Goal: Information Seeking & Learning: Learn about a topic

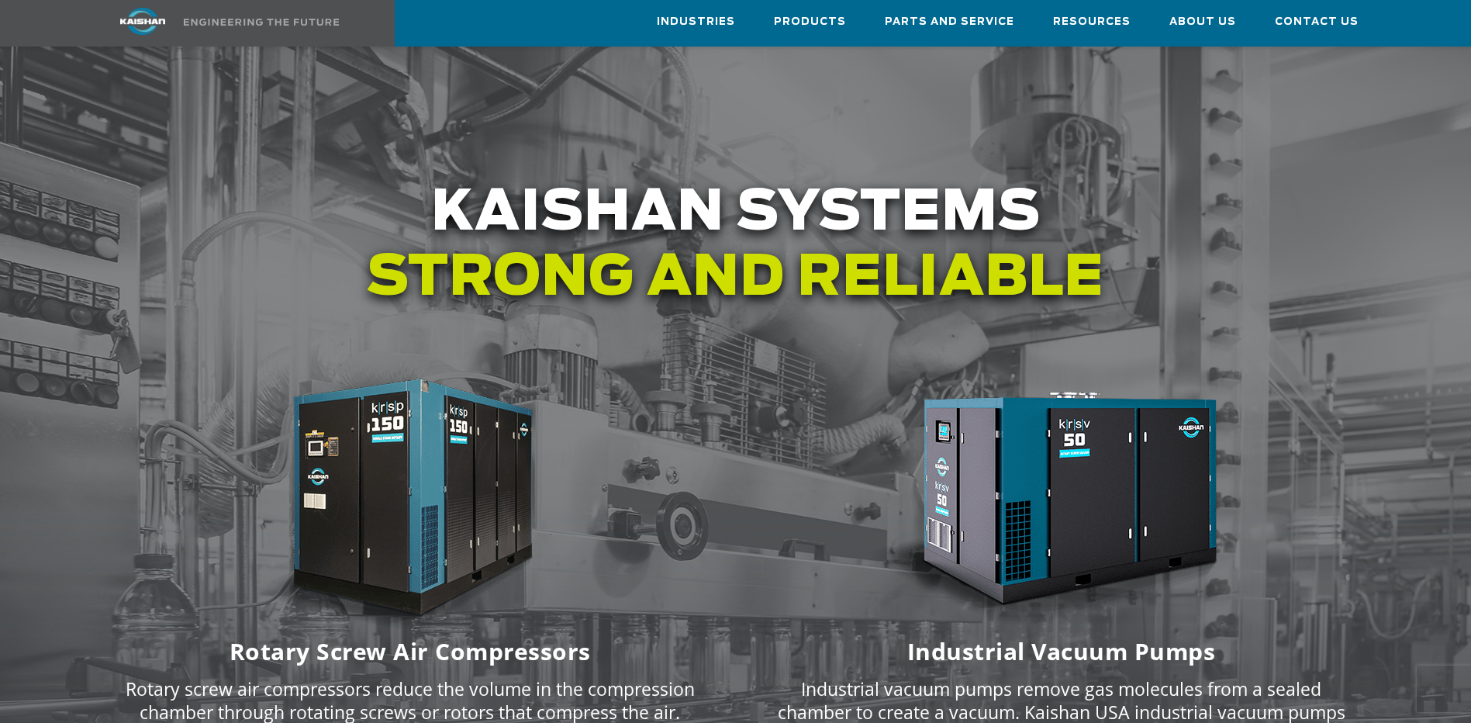
scroll to position [1862, 0]
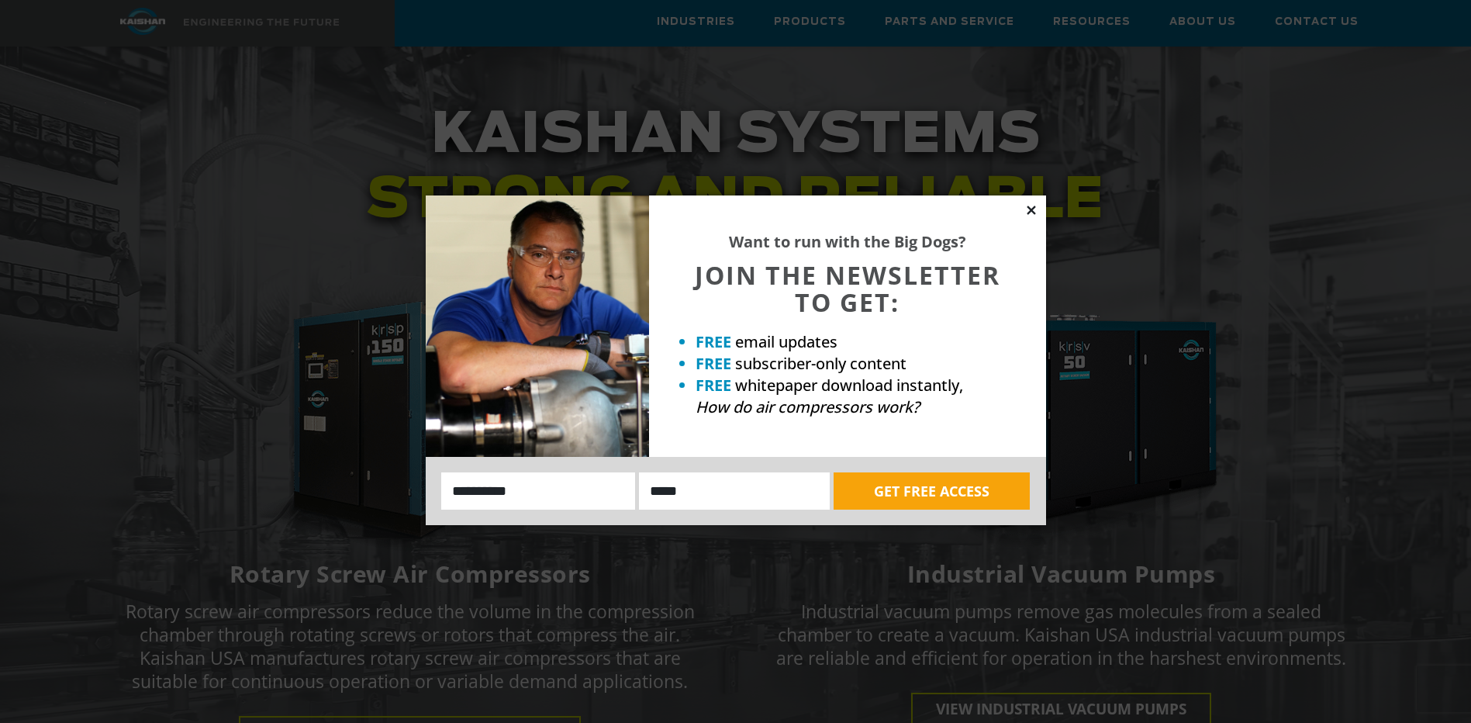
click at [1030, 213] on icon at bounding box center [1032, 210] width 14 height 14
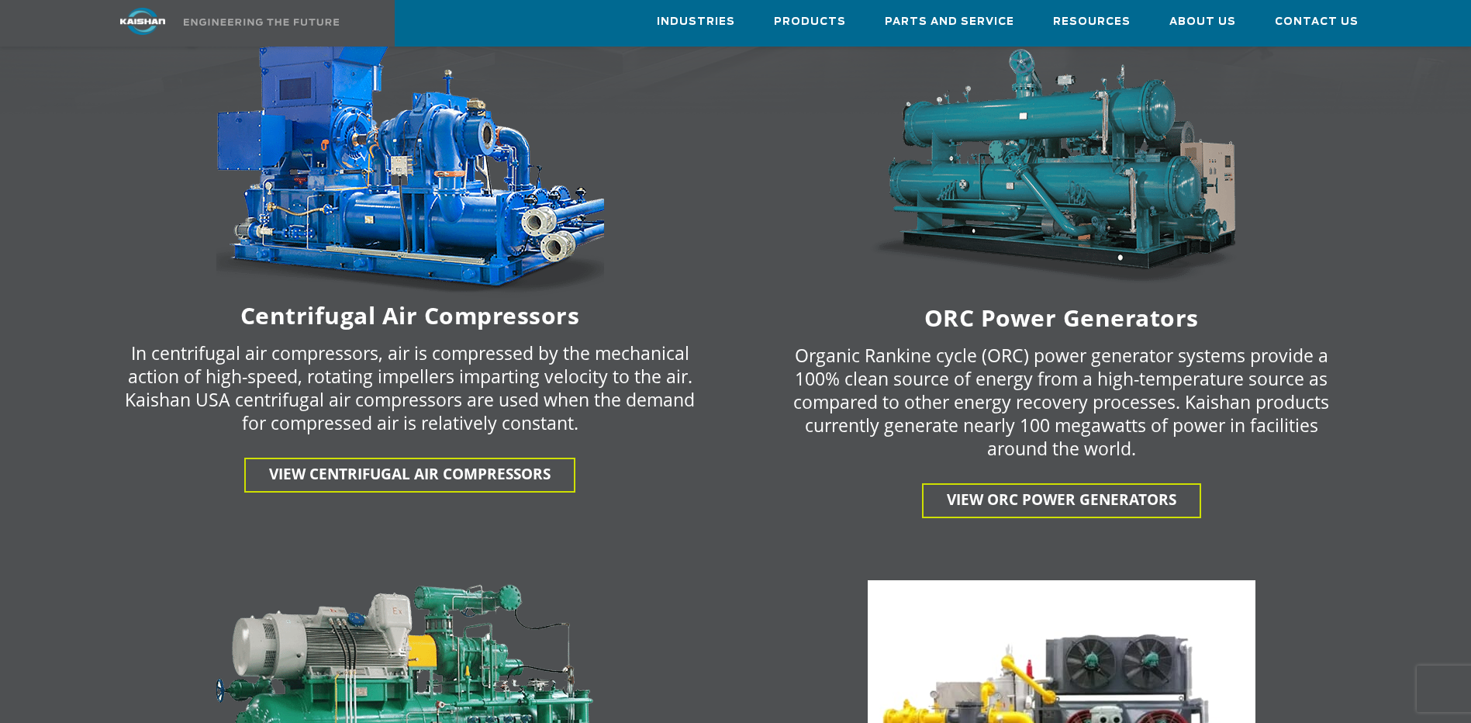
scroll to position [2560, 0]
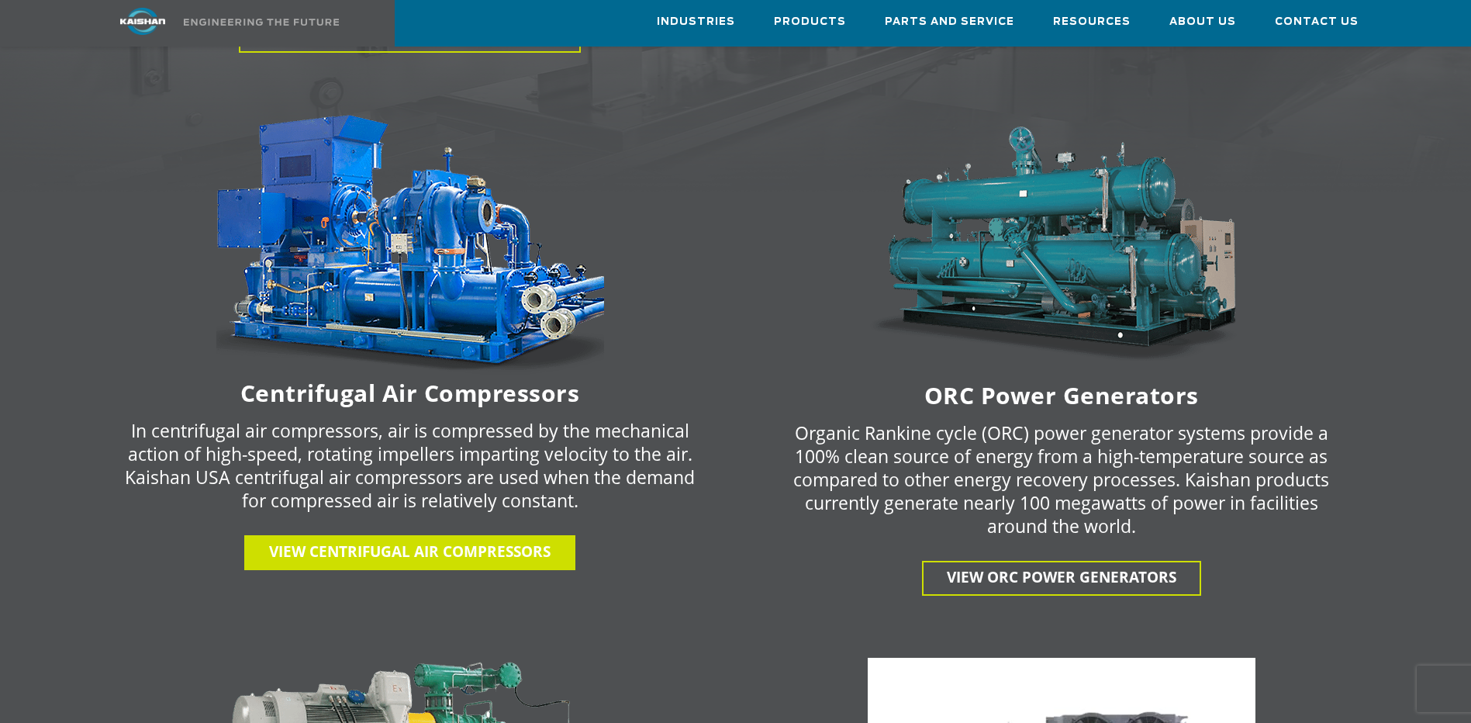
click at [407, 541] on span "View centrifugal air compressors" at bounding box center [410, 551] width 282 height 20
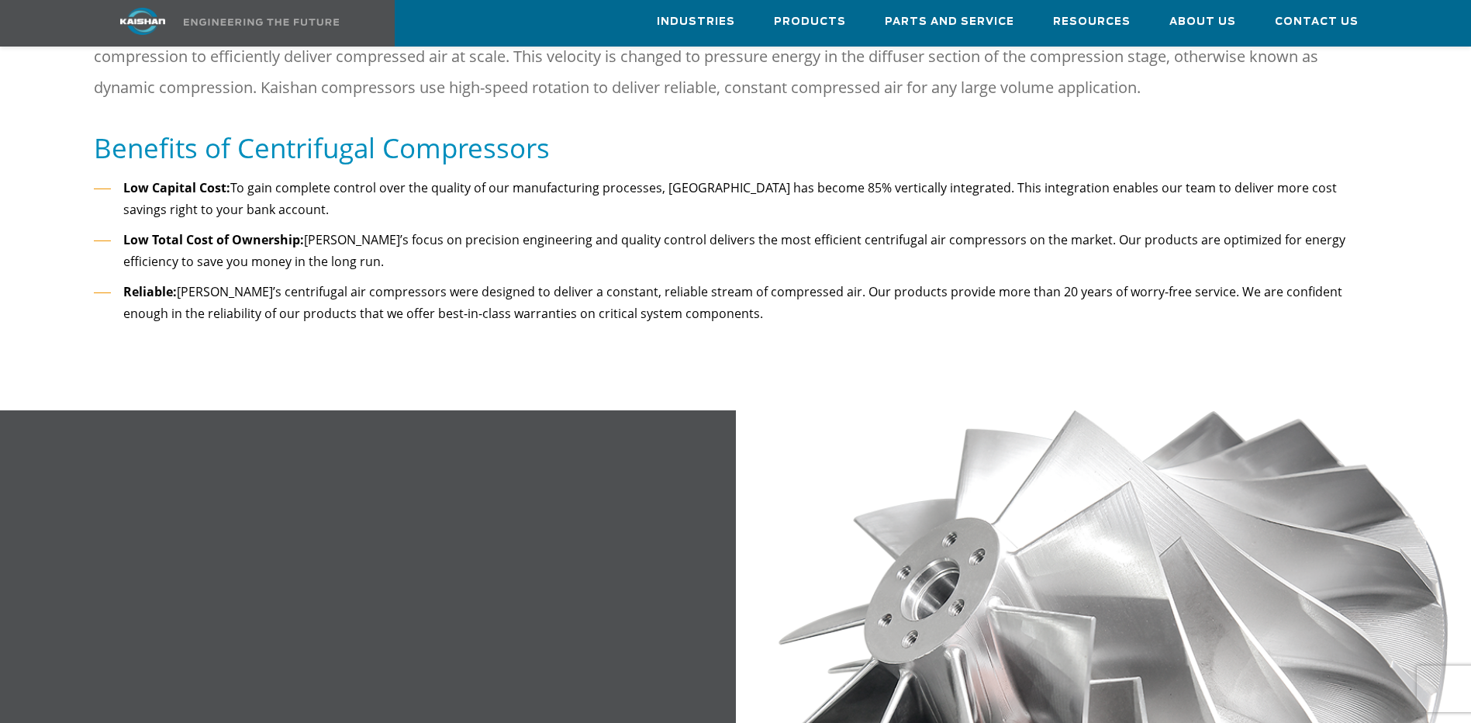
scroll to position [310, 0]
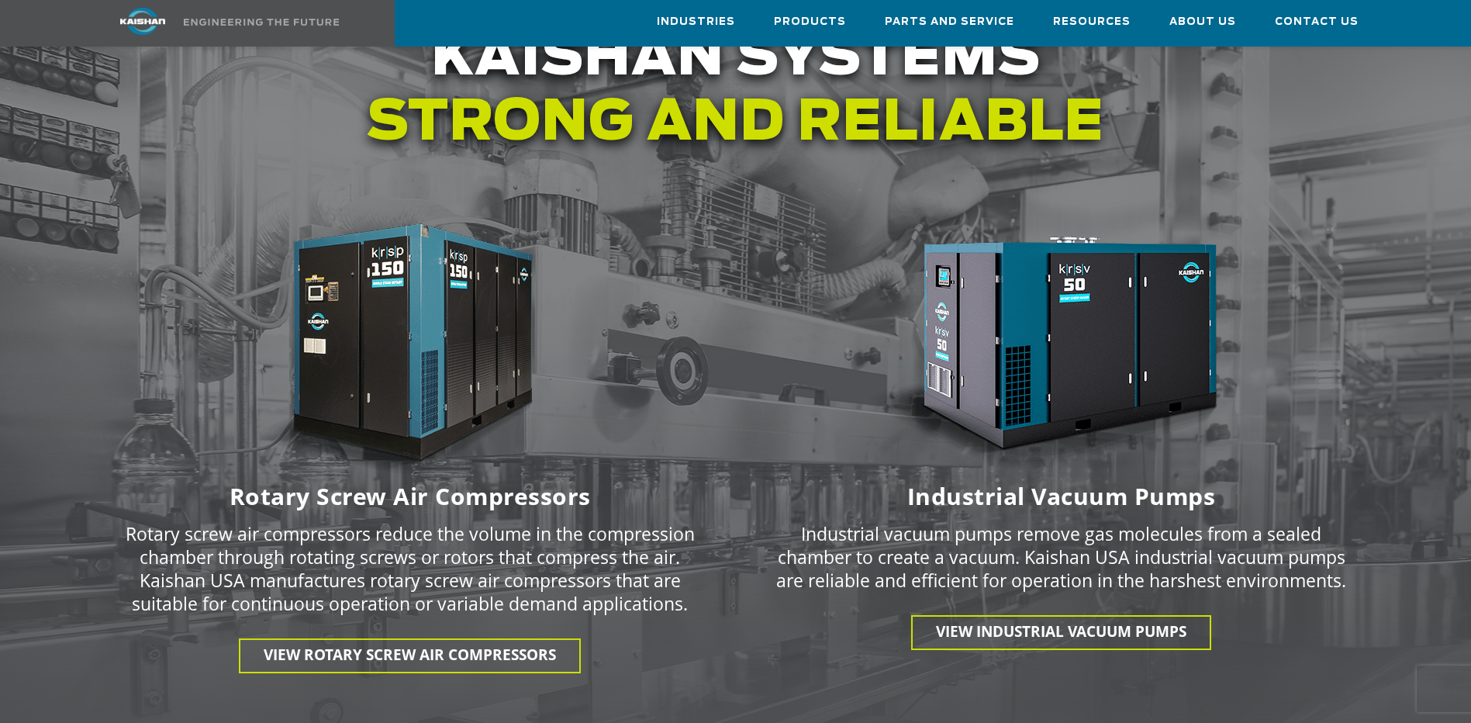
scroll to position [2017, 0]
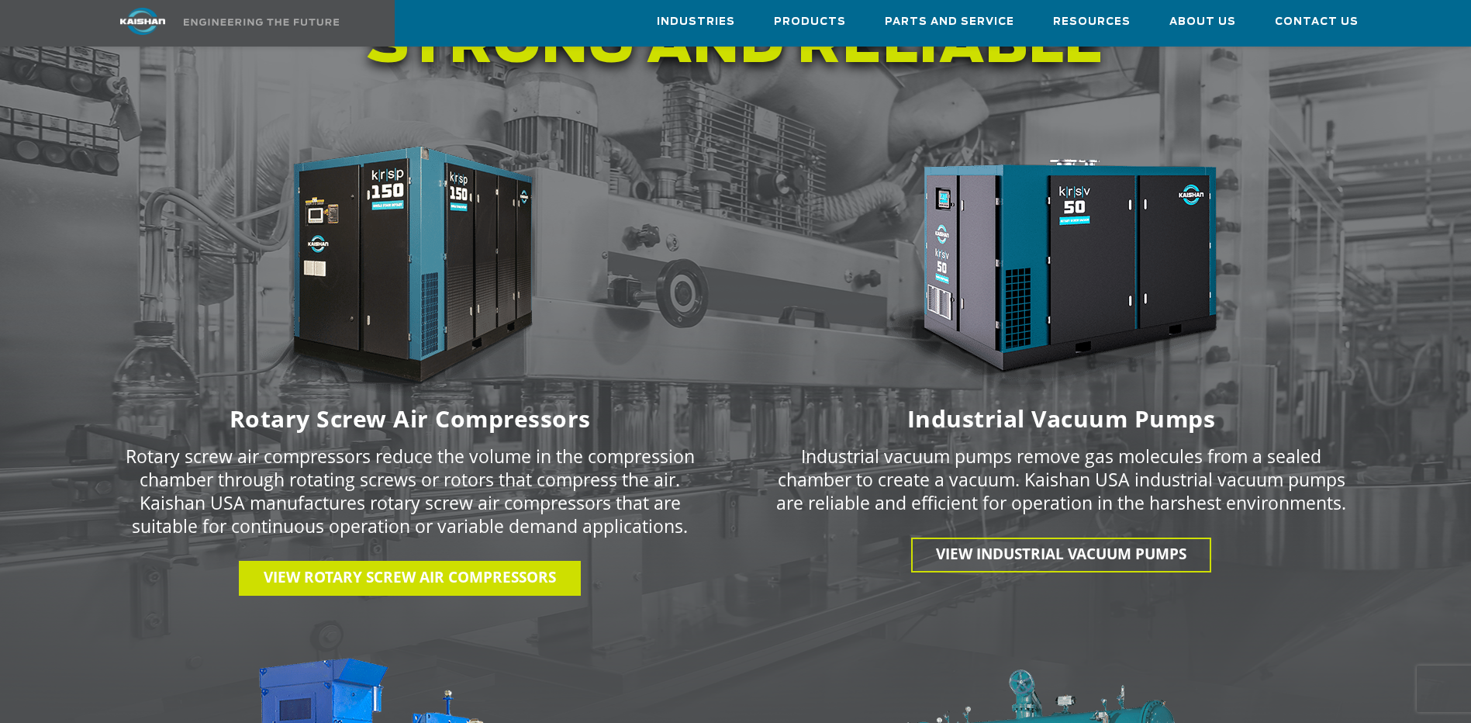
click at [403, 567] on span "View Rotary Screw Air Compressors" at bounding box center [410, 577] width 292 height 20
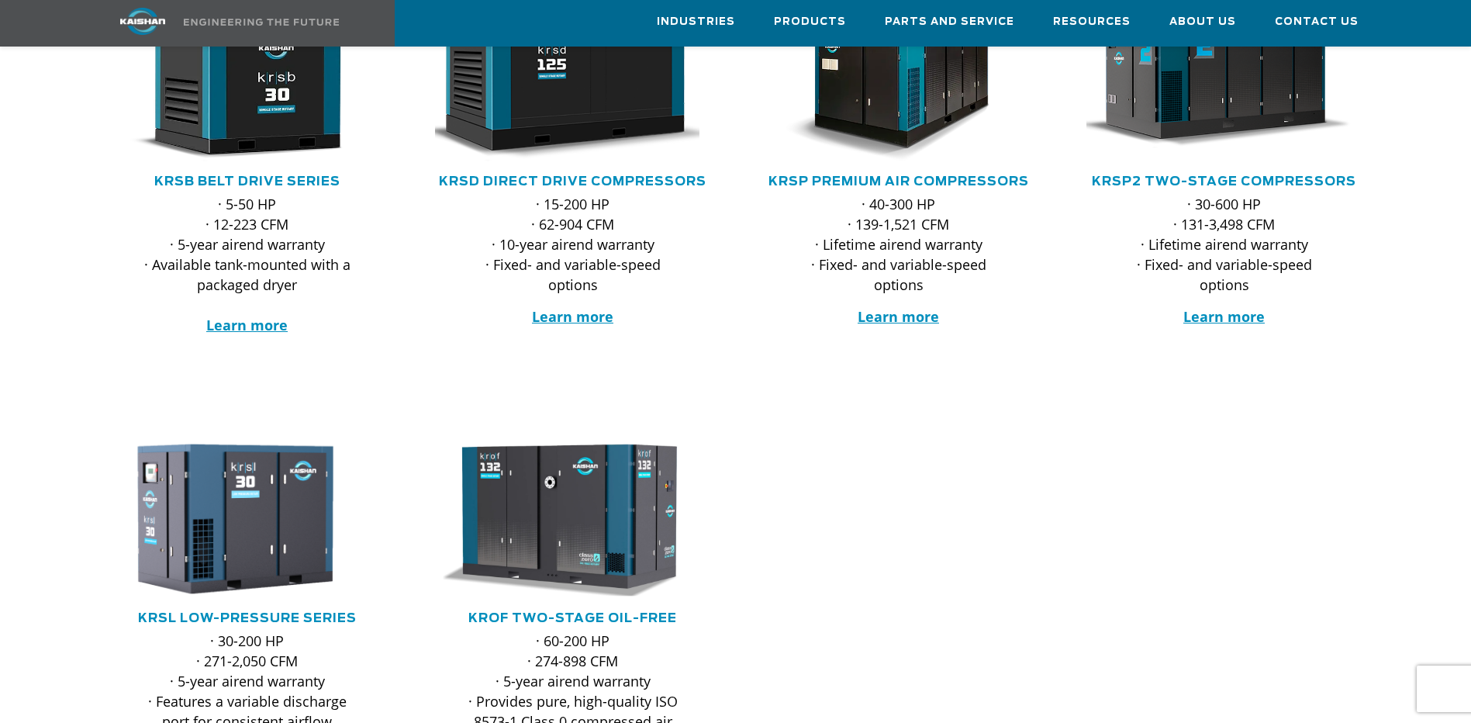
scroll to position [310, 0]
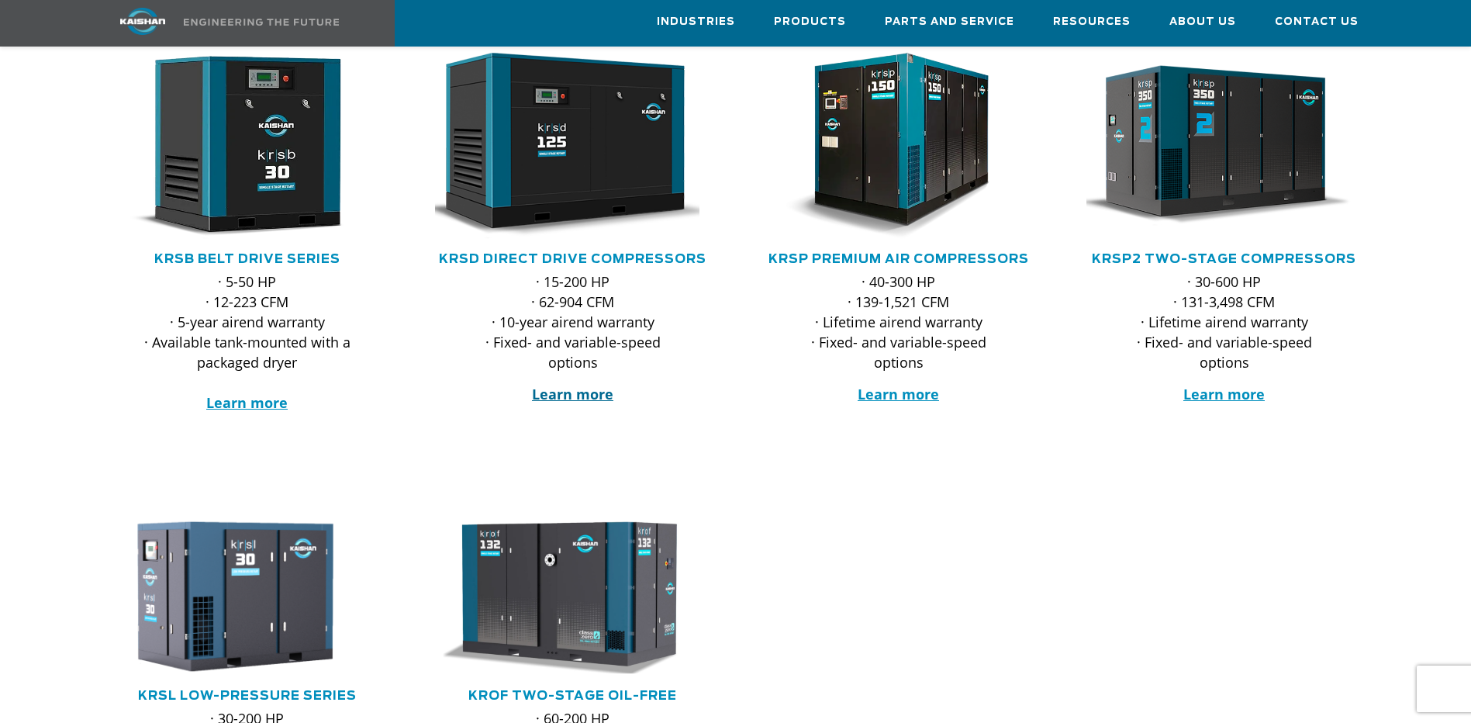
click at [569, 385] on strong "Learn more" at bounding box center [572, 394] width 81 height 19
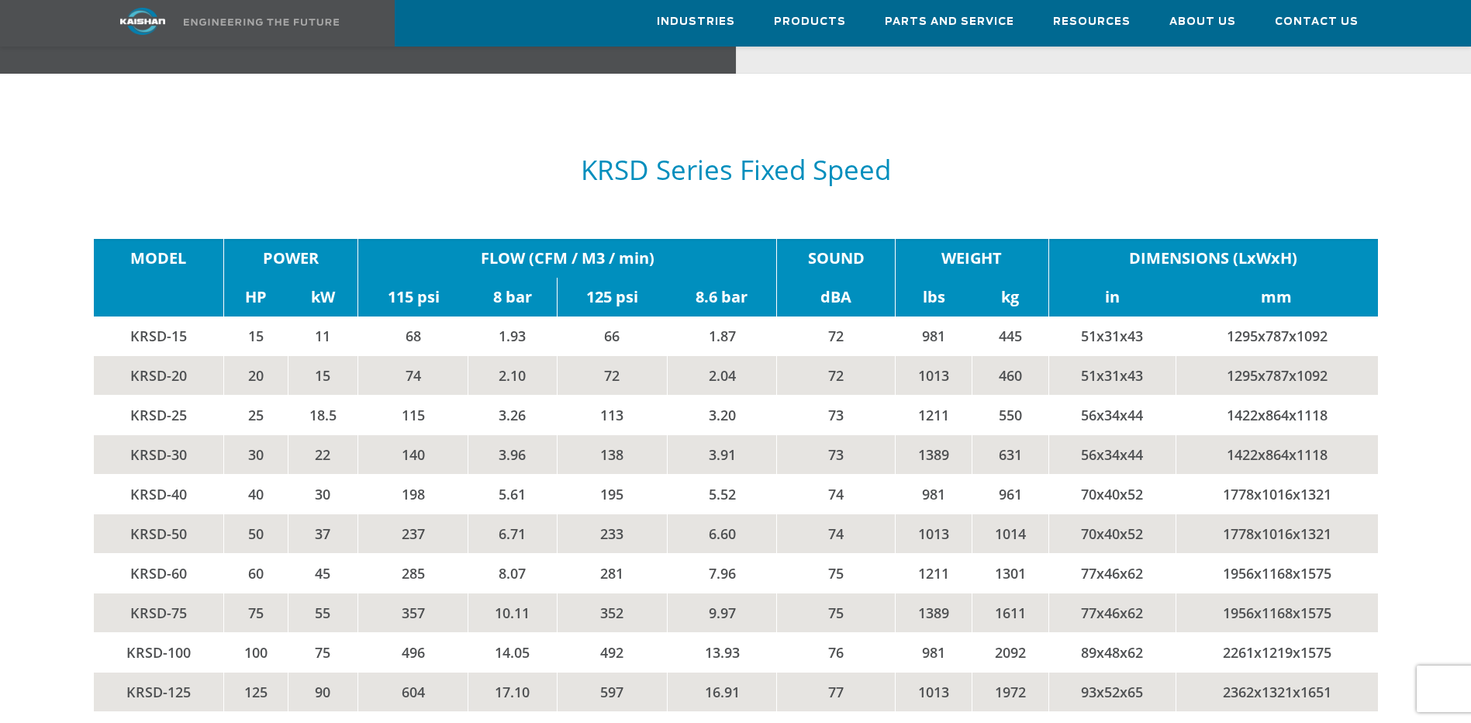
scroll to position [2637, 0]
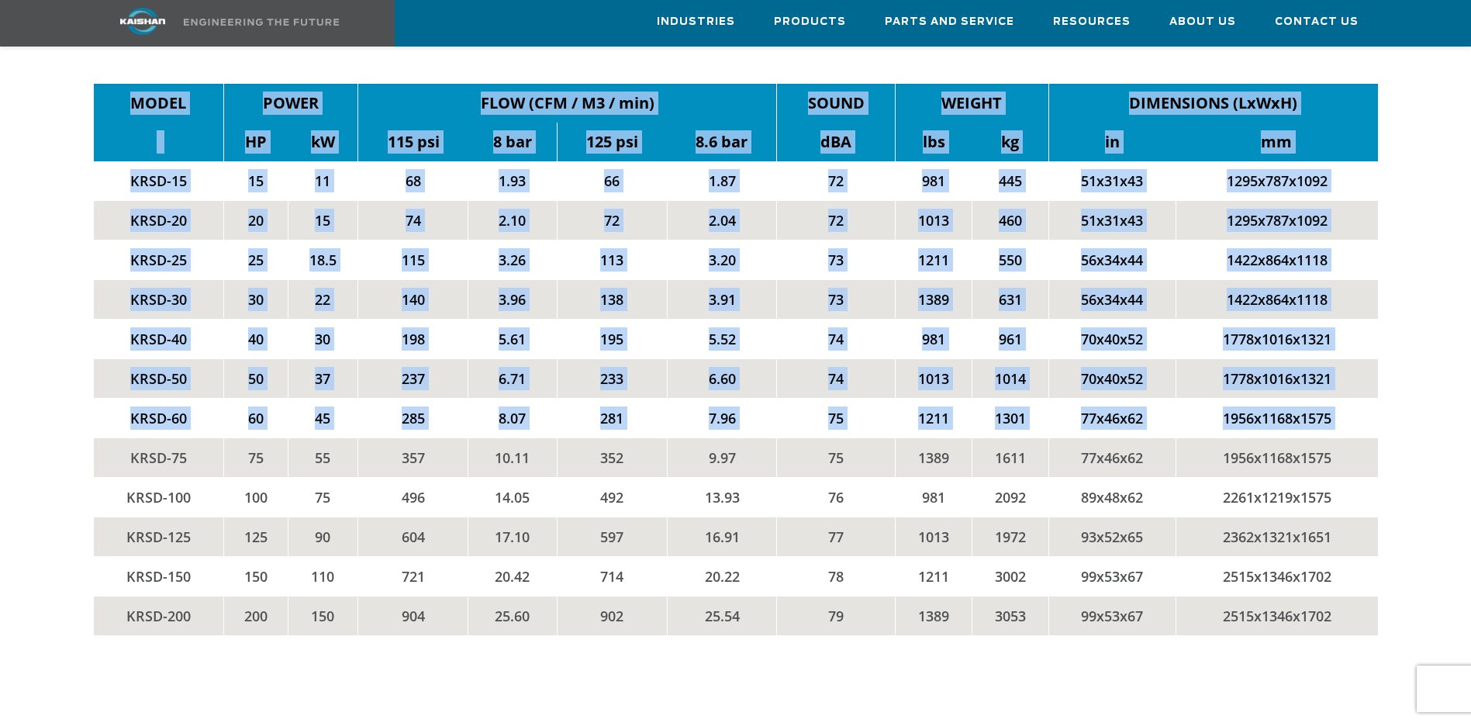
drag, startPoint x: 102, startPoint y: 431, endPoint x: 1404, endPoint y: 404, distance: 1302.6
click at [1404, 404] on div "KRSD Series Fixed Speed MODEL POWER FLOW (CFM / M3 / min) SOUND WEIGHT DIMENSIO…" at bounding box center [736, 293] width 1354 height 748
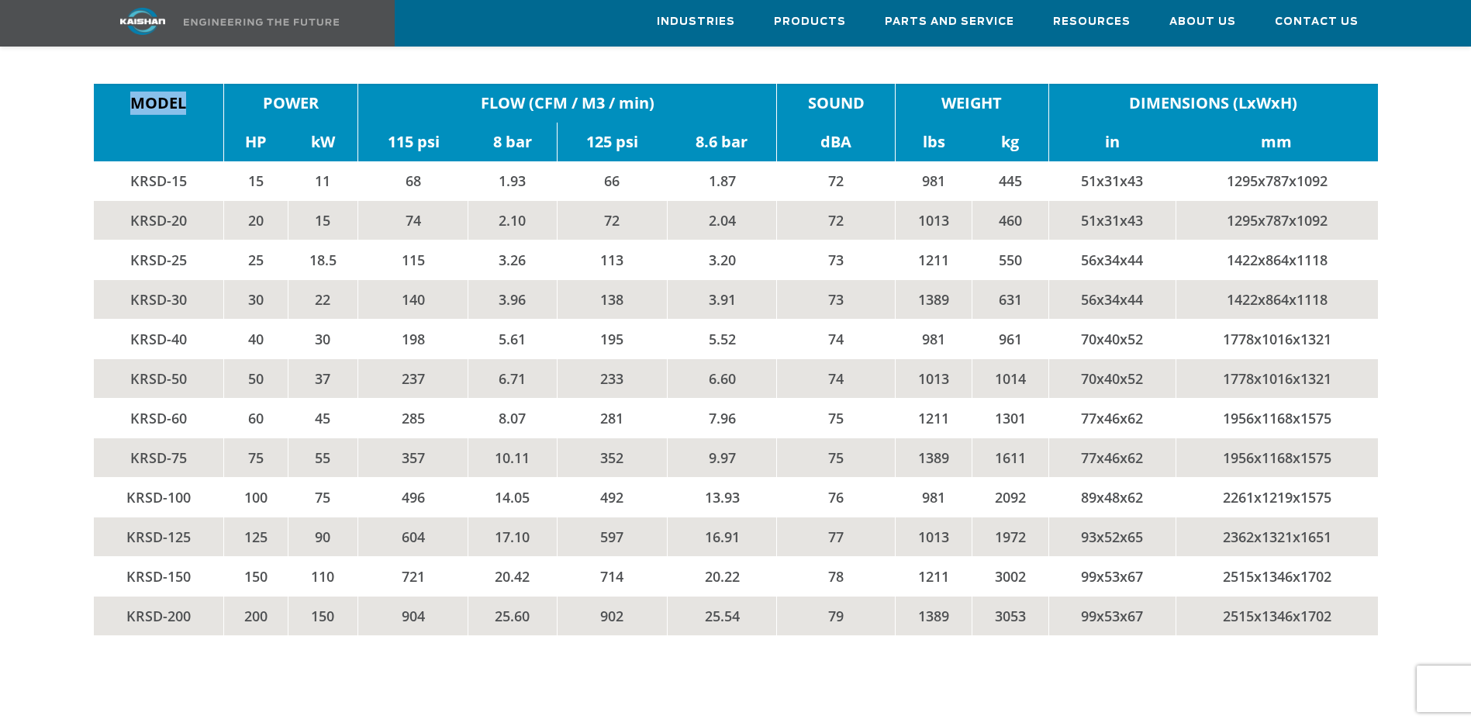
drag, startPoint x: 34, startPoint y: 438, endPoint x: 58, endPoint y: 440, distance: 24.1
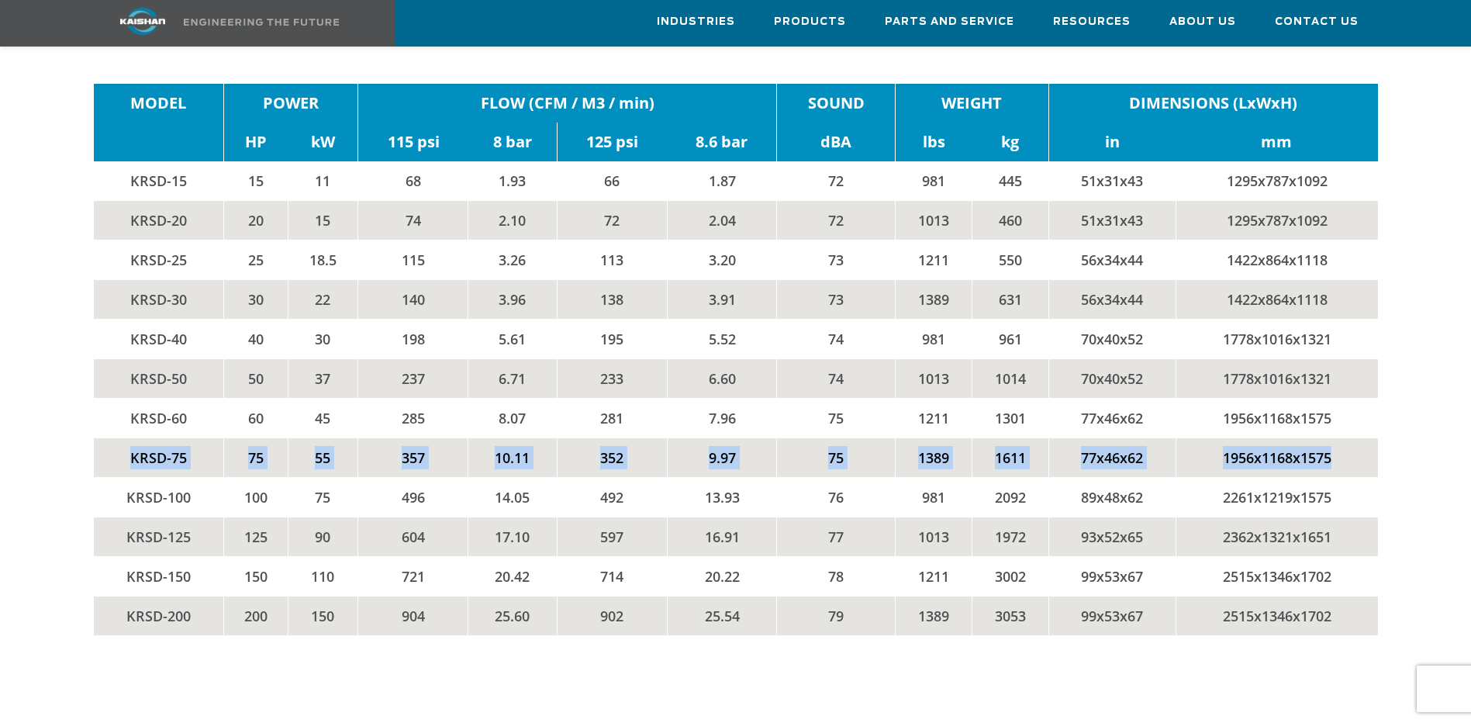
drag, startPoint x: 102, startPoint y: 424, endPoint x: 1355, endPoint y: 427, distance: 1253.5
click at [1355, 438] on tr "KRSD-75 75 55 357 10.11 352 9.97 75 1389 1611 77x46x62 1956x1168x1575" at bounding box center [736, 458] width 1285 height 40
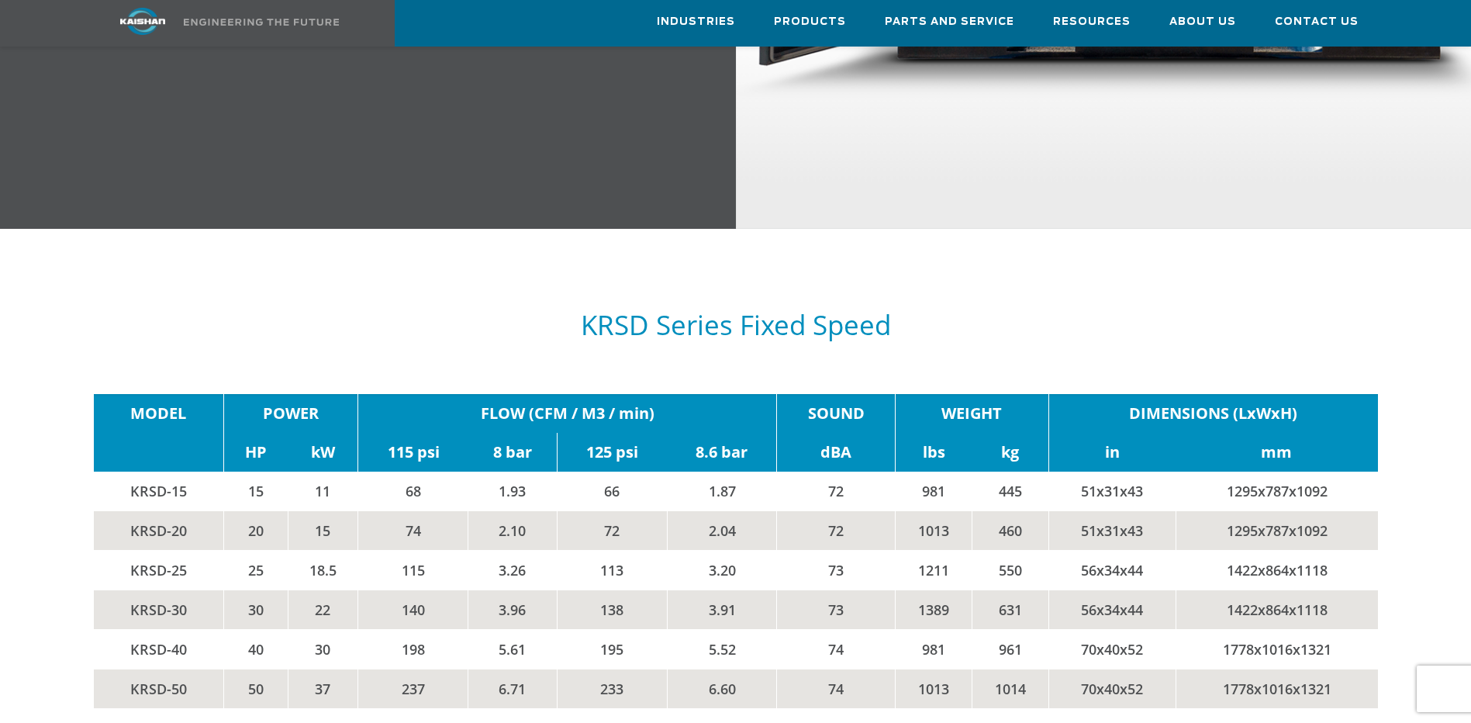
scroll to position [2715, 0]
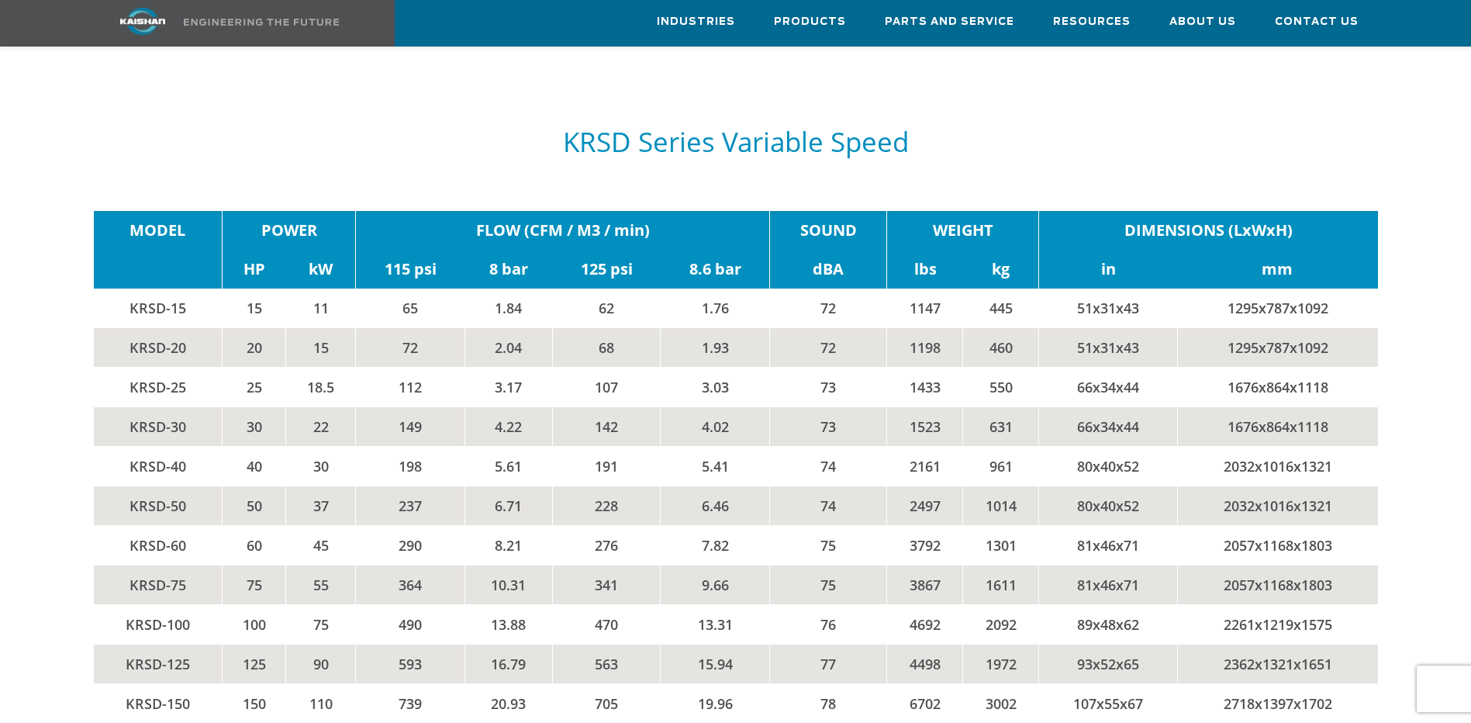
scroll to position [3335, 0]
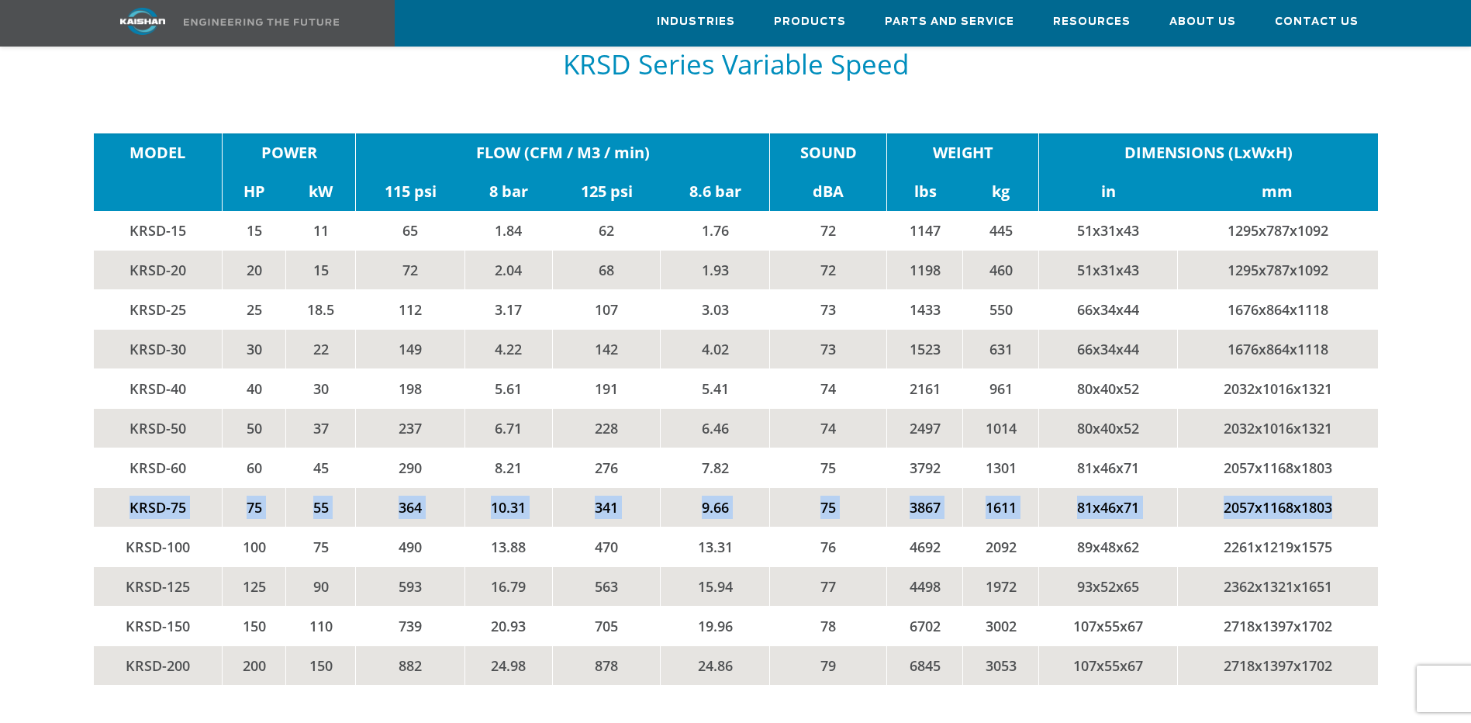
drag, startPoint x: 116, startPoint y: 484, endPoint x: 1347, endPoint y: 474, distance: 1231.0
click at [1347, 488] on tr "KRSD-75 75 55 364 10.31 341 9.66 75 3867 1611 81x46x71 2057x1168x1803" at bounding box center [736, 508] width 1285 height 40
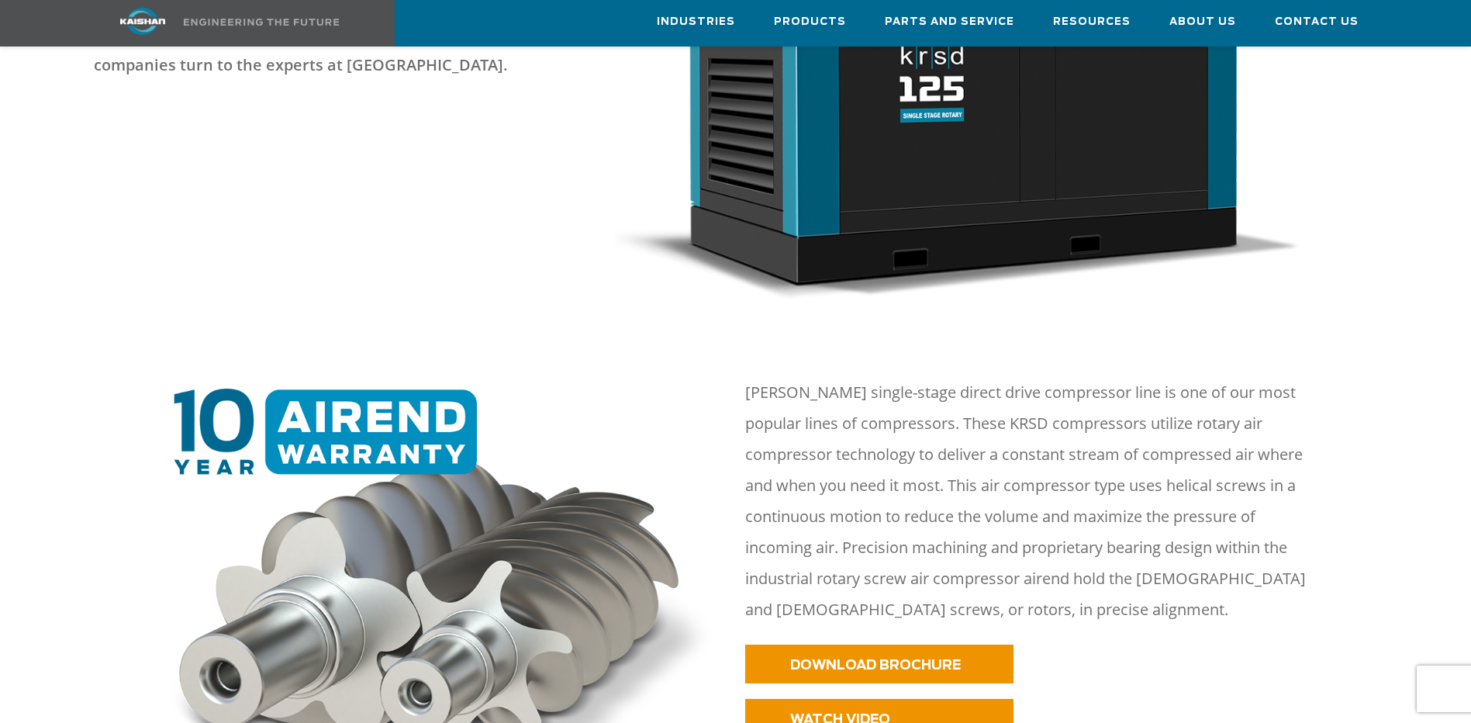
scroll to position [0, 0]
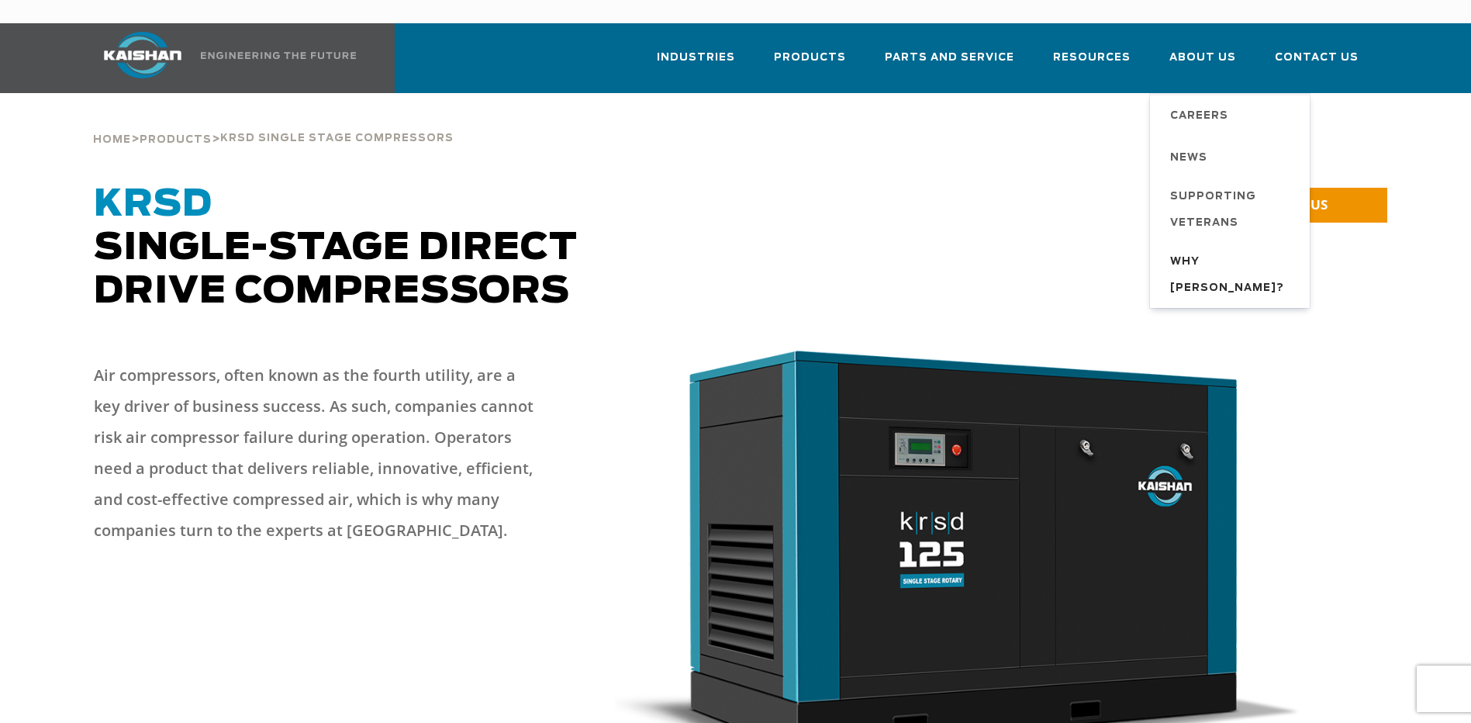
click at [1217, 249] on span "Why [PERSON_NAME]?" at bounding box center [1232, 275] width 124 height 53
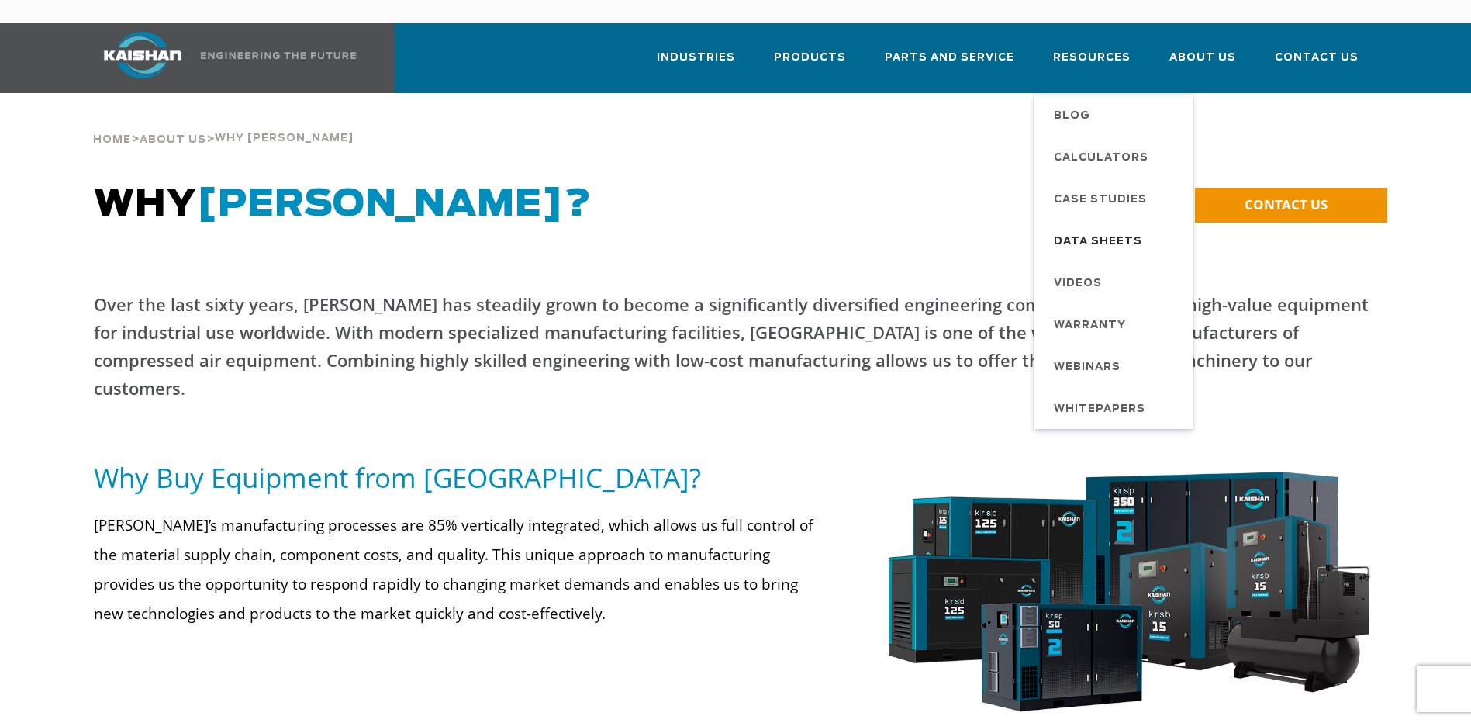
click at [1097, 229] on span "Data Sheets" at bounding box center [1098, 242] width 88 height 26
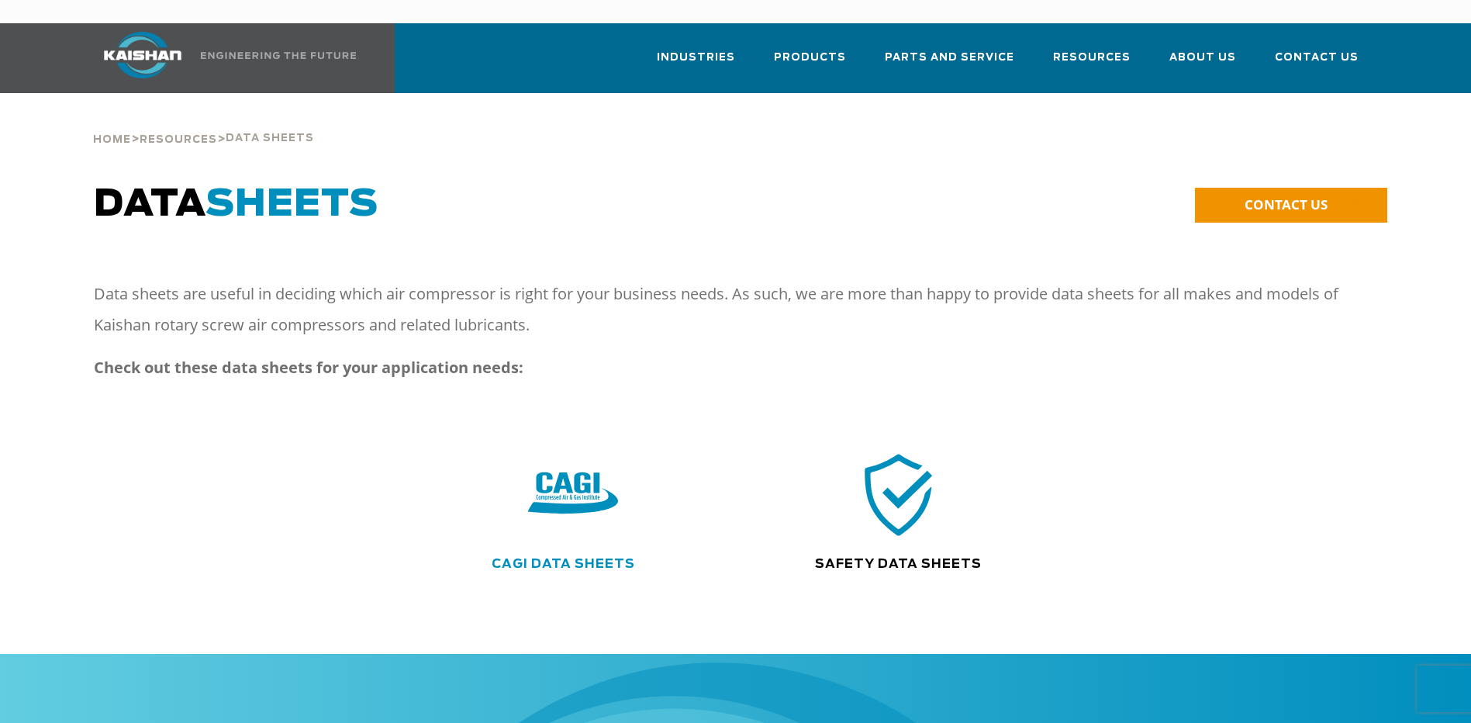
click at [551, 558] on link "CAGI Data Sheets" at bounding box center [563, 564] width 143 height 12
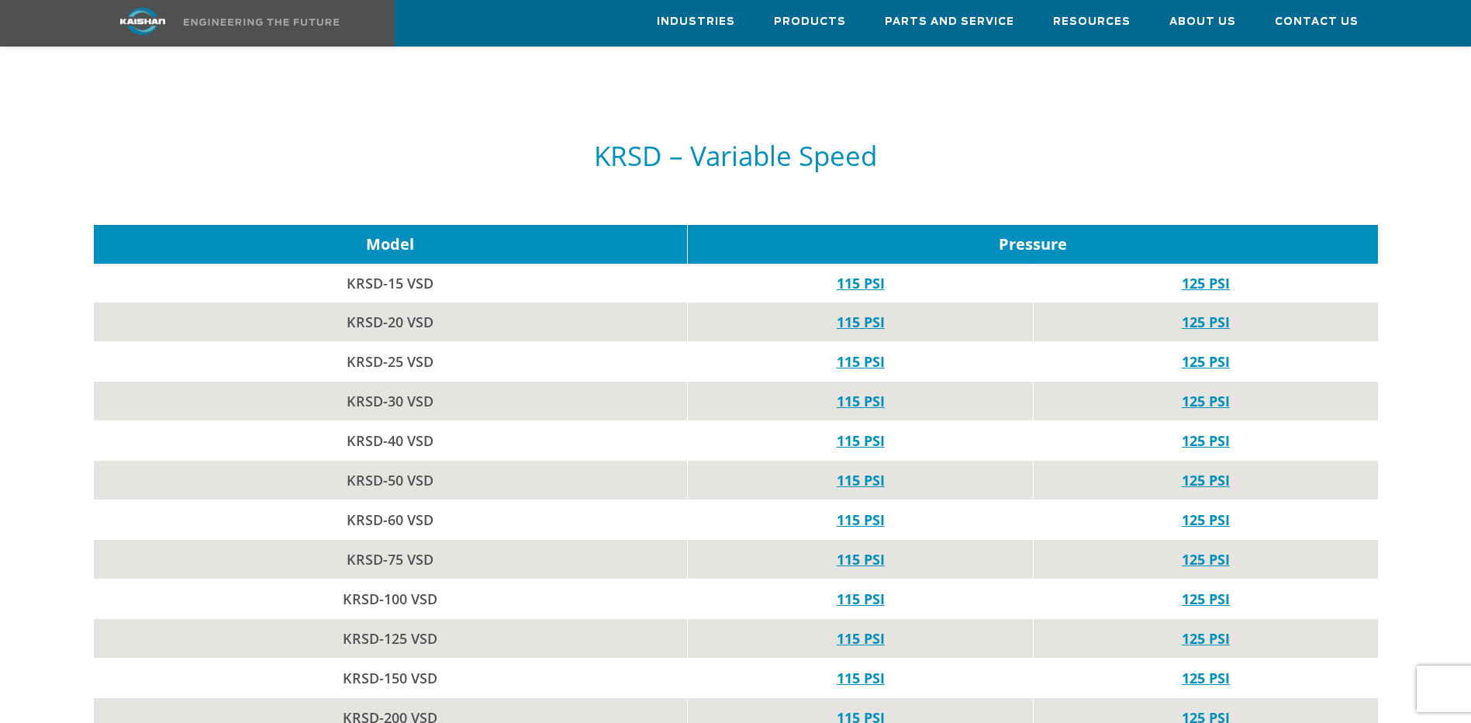
scroll to position [2172, 0]
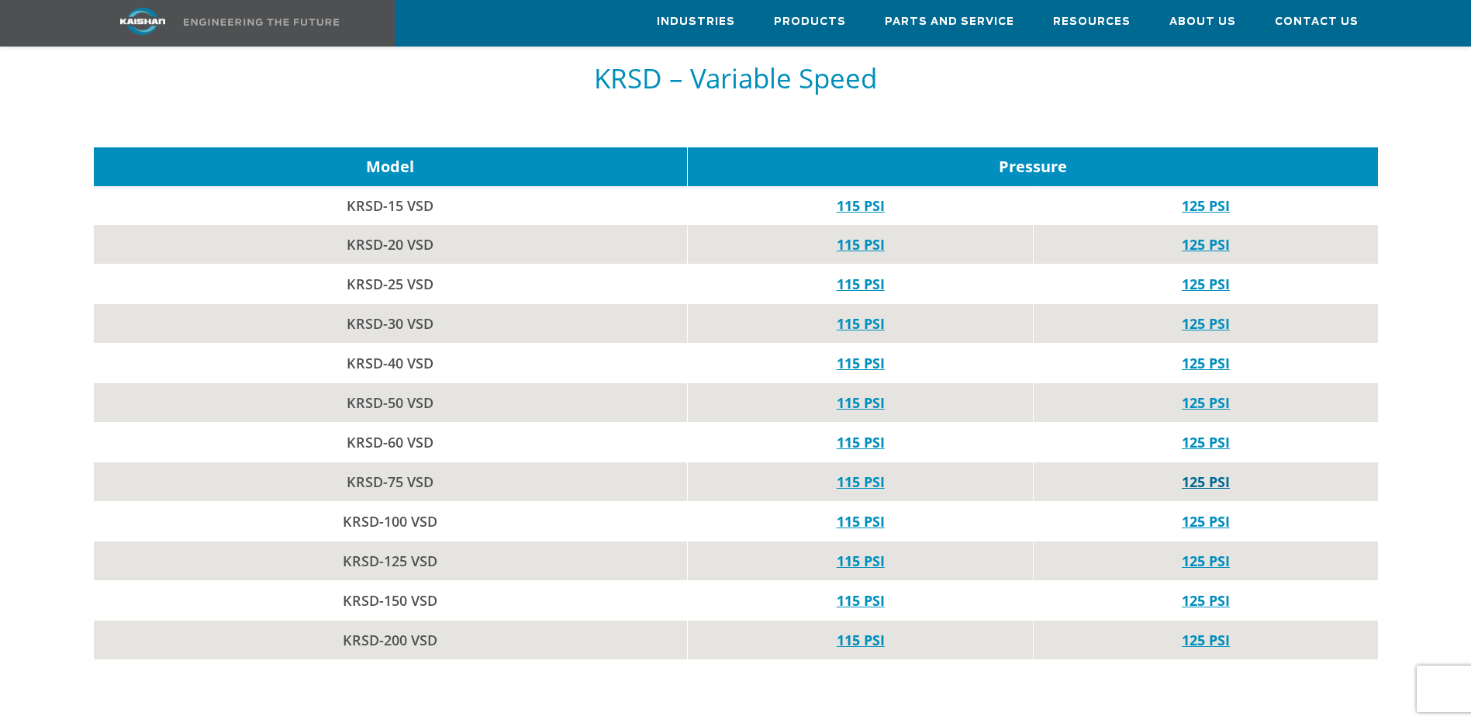
click at [1197, 472] on link "125 PSI" at bounding box center [1206, 481] width 48 height 19
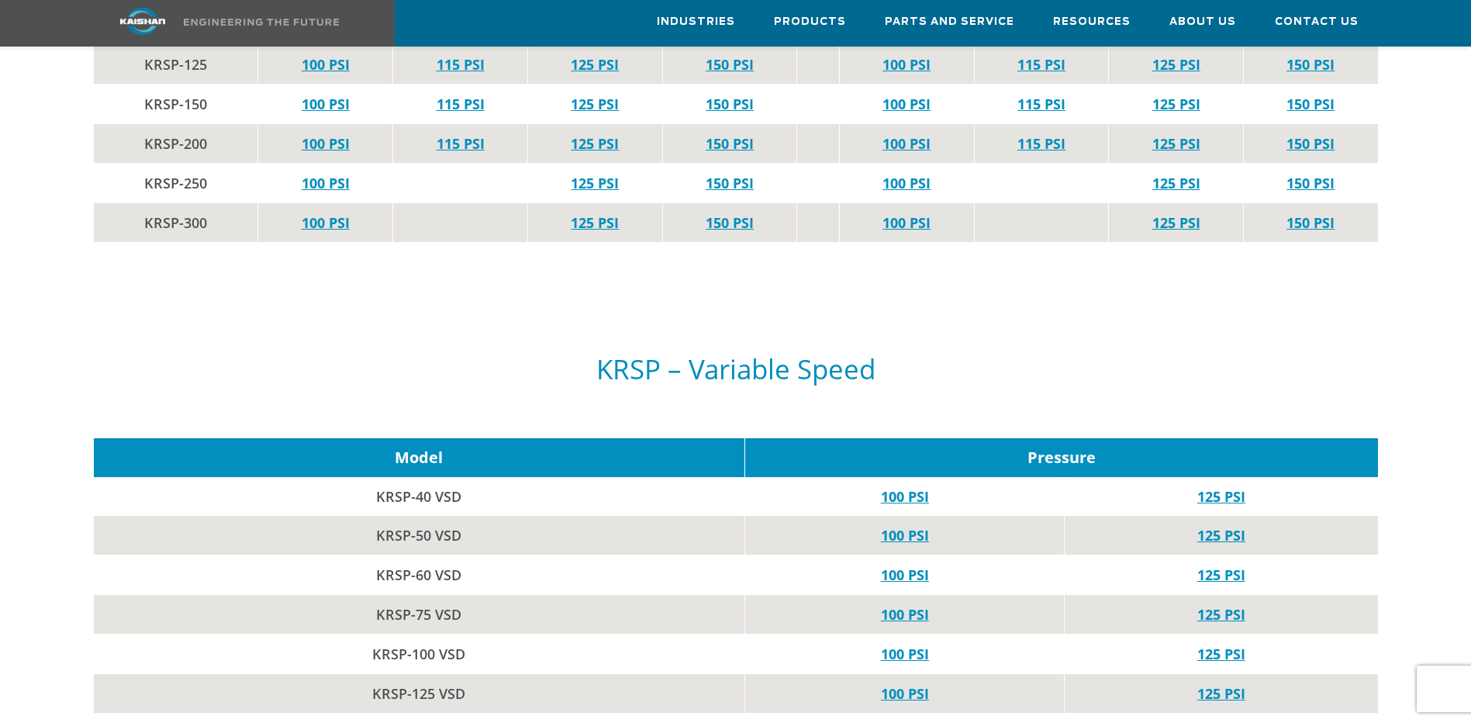
scroll to position [3335, 0]
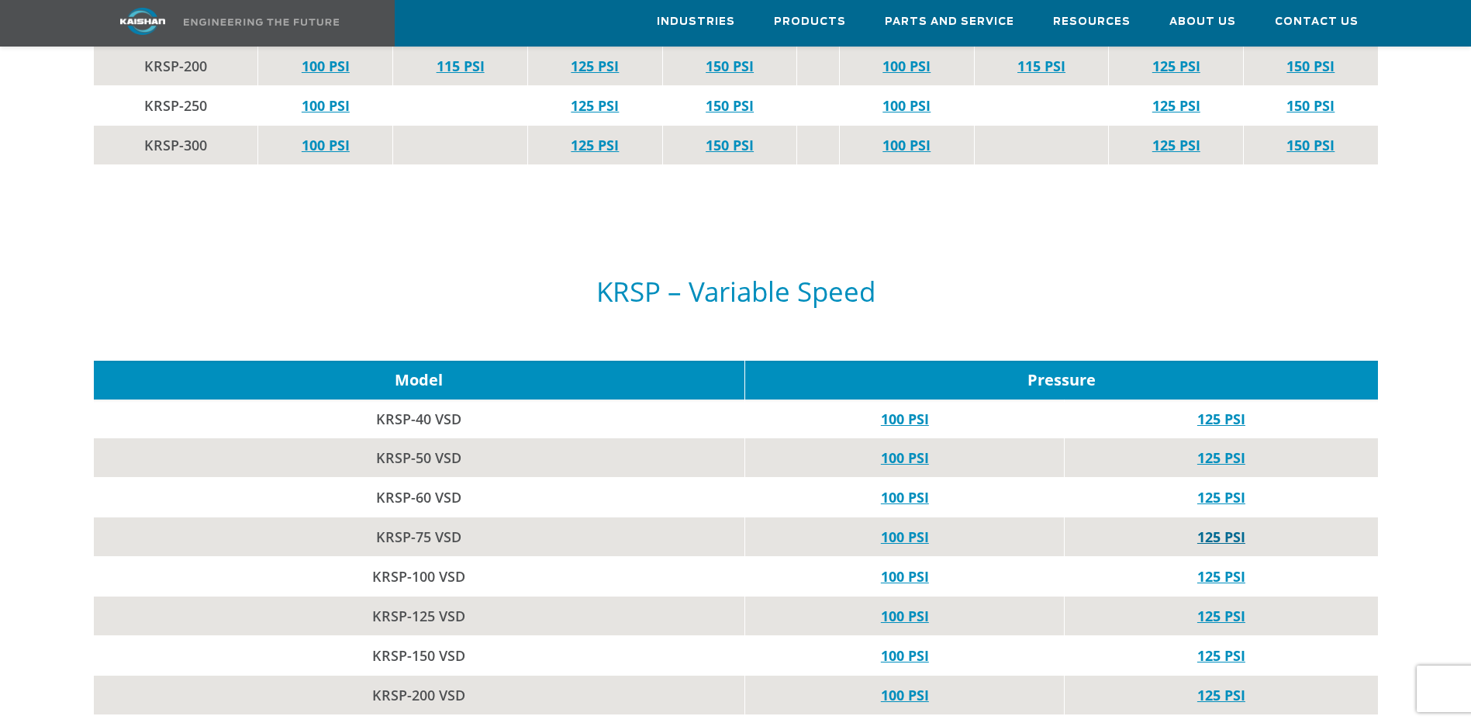
click at [1201, 527] on link "125 PSI" at bounding box center [1222, 536] width 48 height 19
